Goal: Navigation & Orientation: Find specific page/section

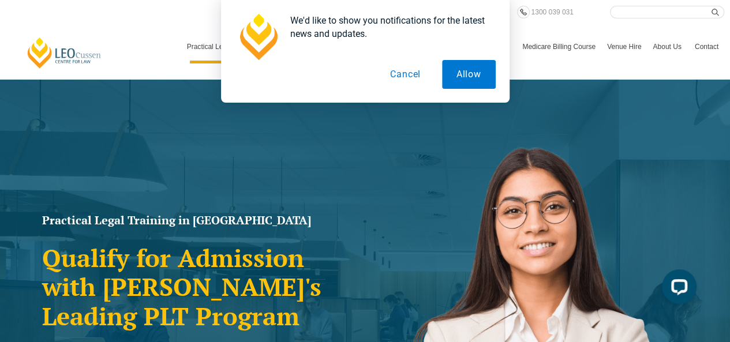
click at [414, 71] on button "Cancel" at bounding box center [404, 74] width 59 height 29
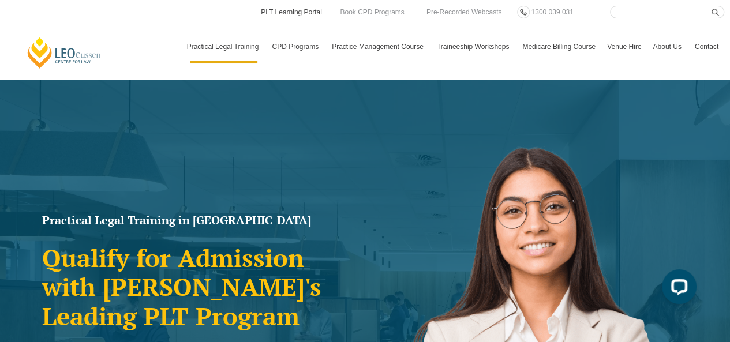
click at [284, 13] on link "PLT Learning Portal" at bounding box center [291, 12] width 63 height 13
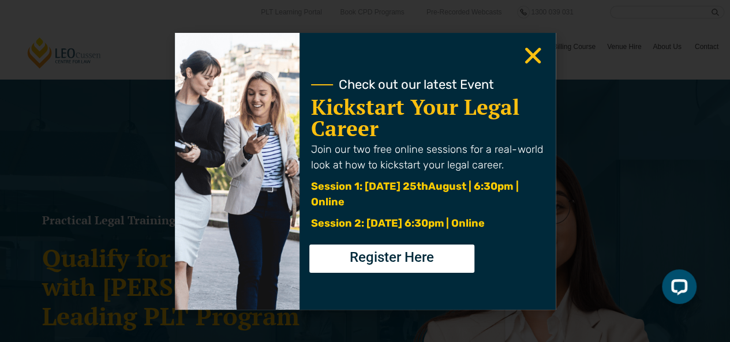
click at [530, 54] on use "Close" at bounding box center [532, 55] width 16 height 16
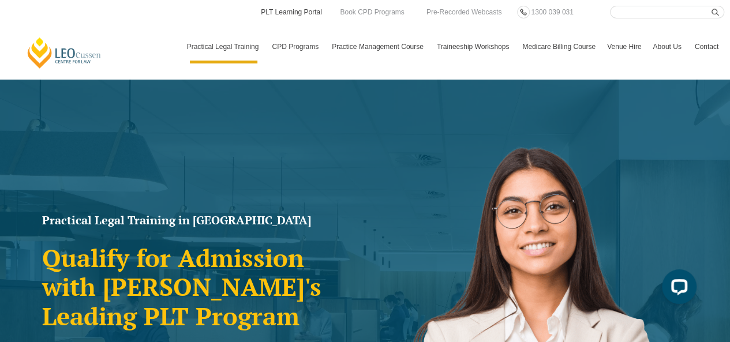
click at [289, 11] on link "PLT Learning Portal" at bounding box center [291, 12] width 63 height 13
